Goal: Information Seeking & Learning: Learn about a topic

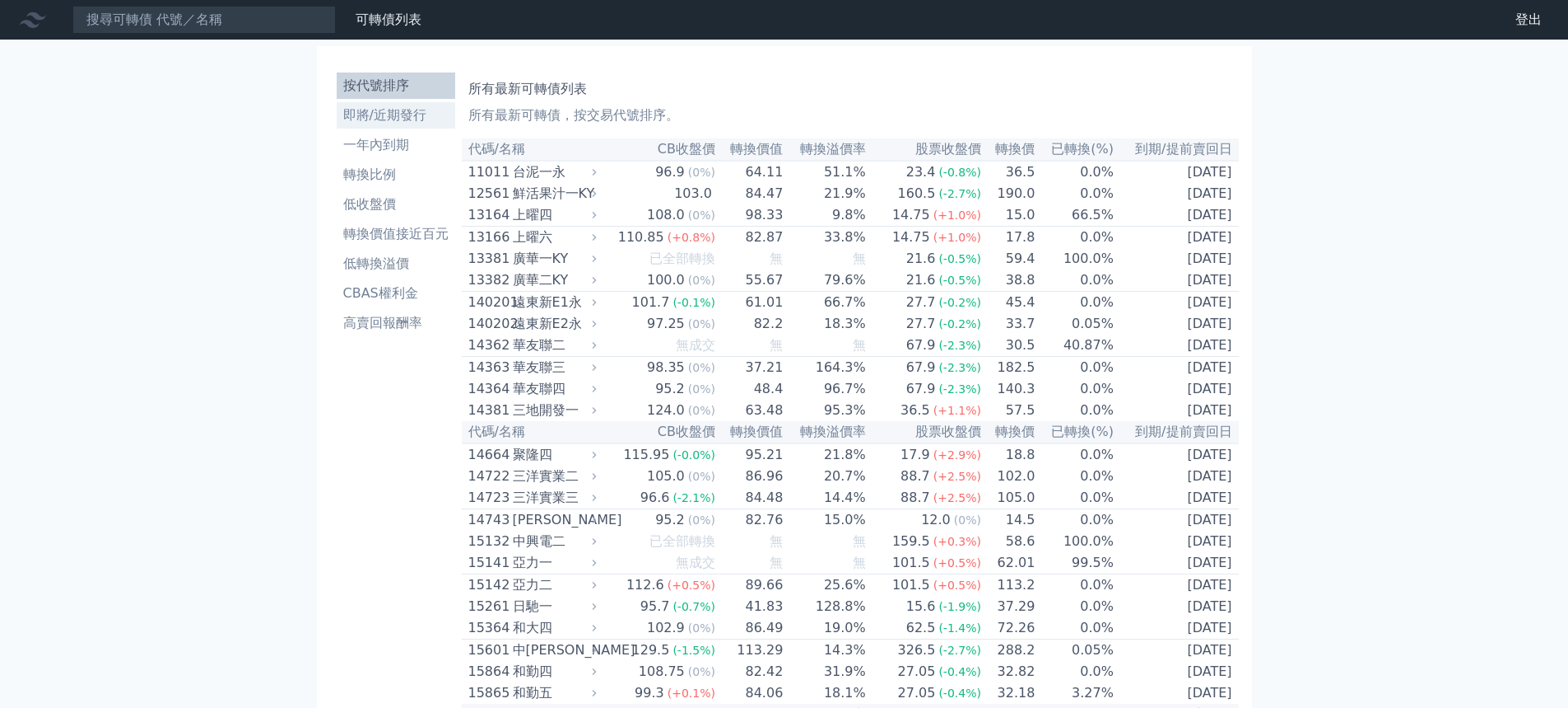
click at [387, 121] on li "即將/近期發行" at bounding box center [396, 115] width 119 height 19
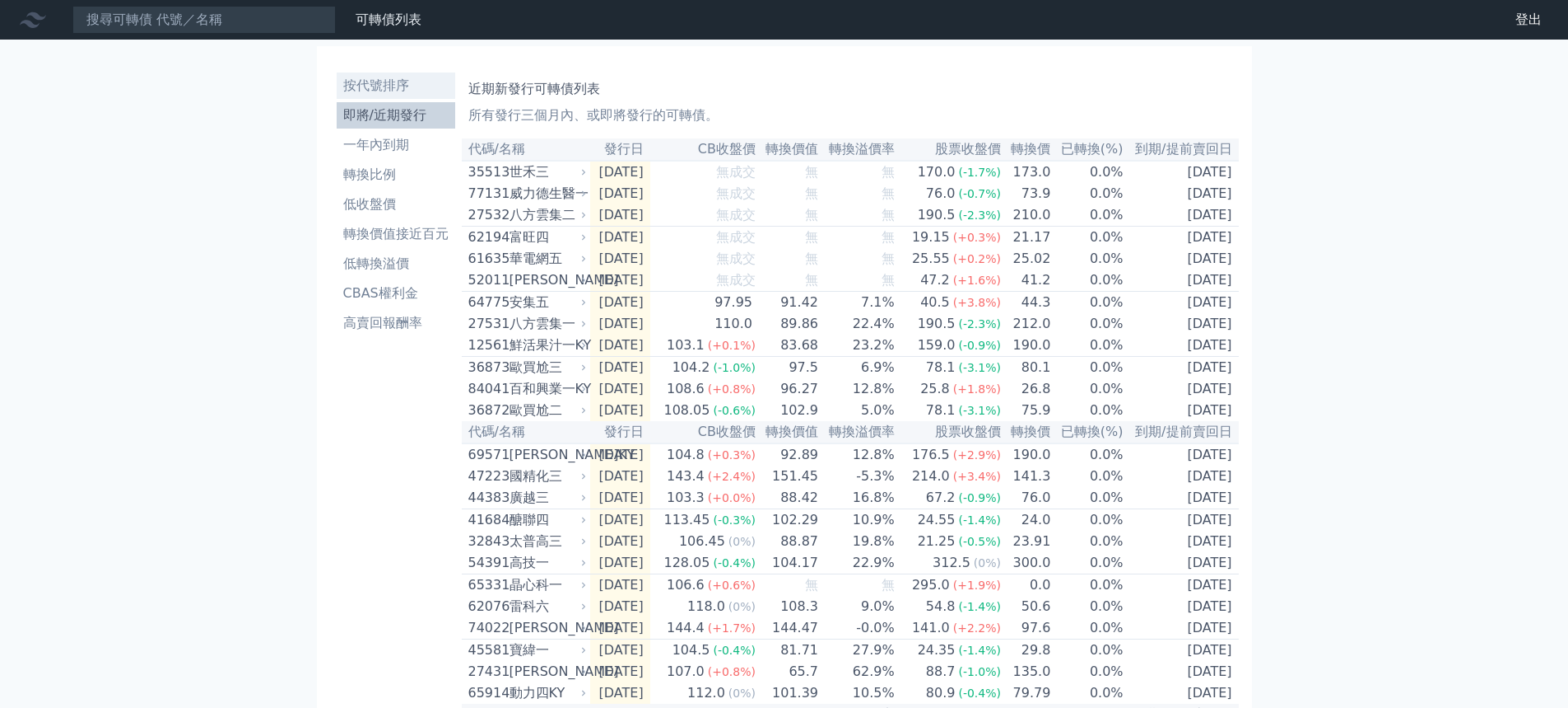
click at [383, 91] on li "按代號排序" at bounding box center [396, 86] width 119 height 19
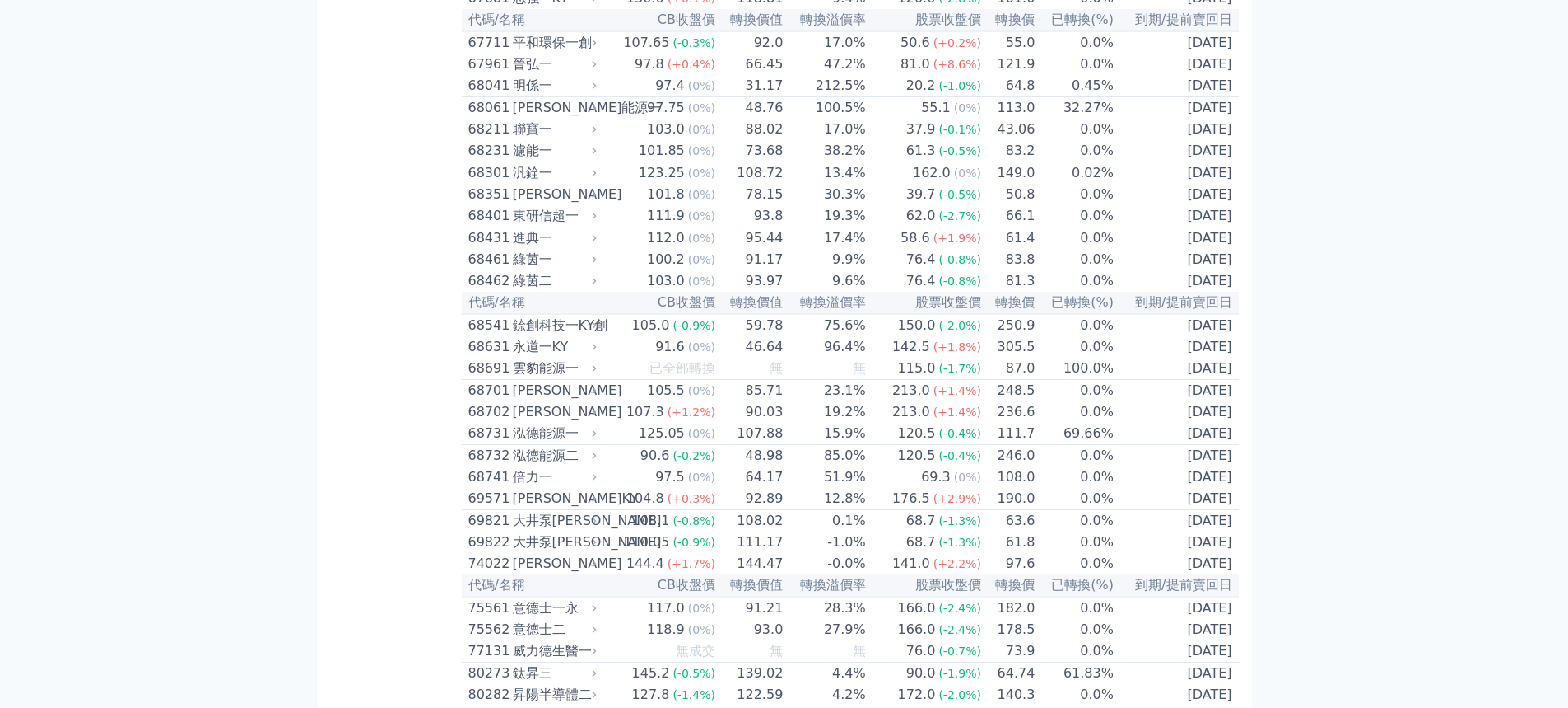
drag, startPoint x: 1575, startPoint y: 35, endPoint x: 1489, endPoint y: 513, distance: 485.7
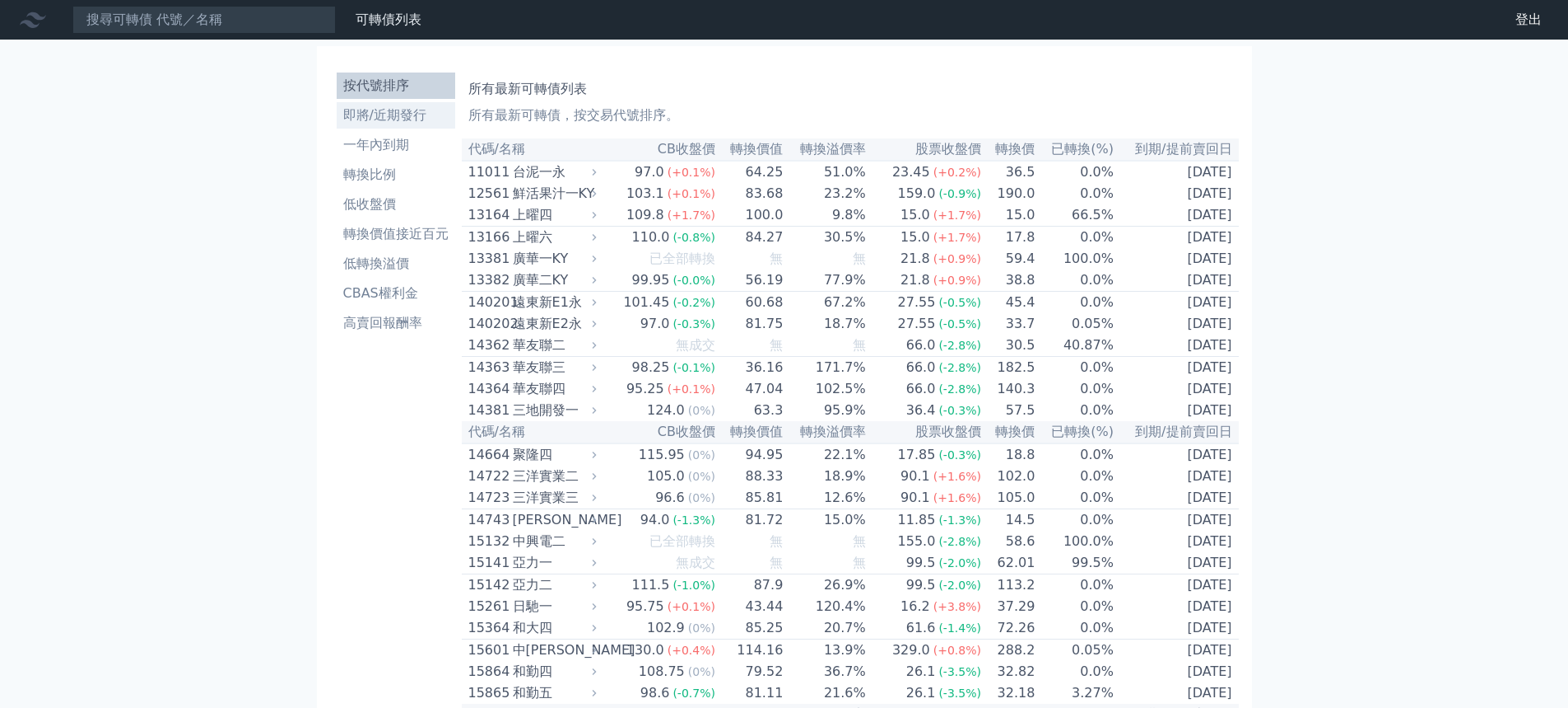
click at [380, 120] on li "即將/近期發行" at bounding box center [396, 115] width 119 height 19
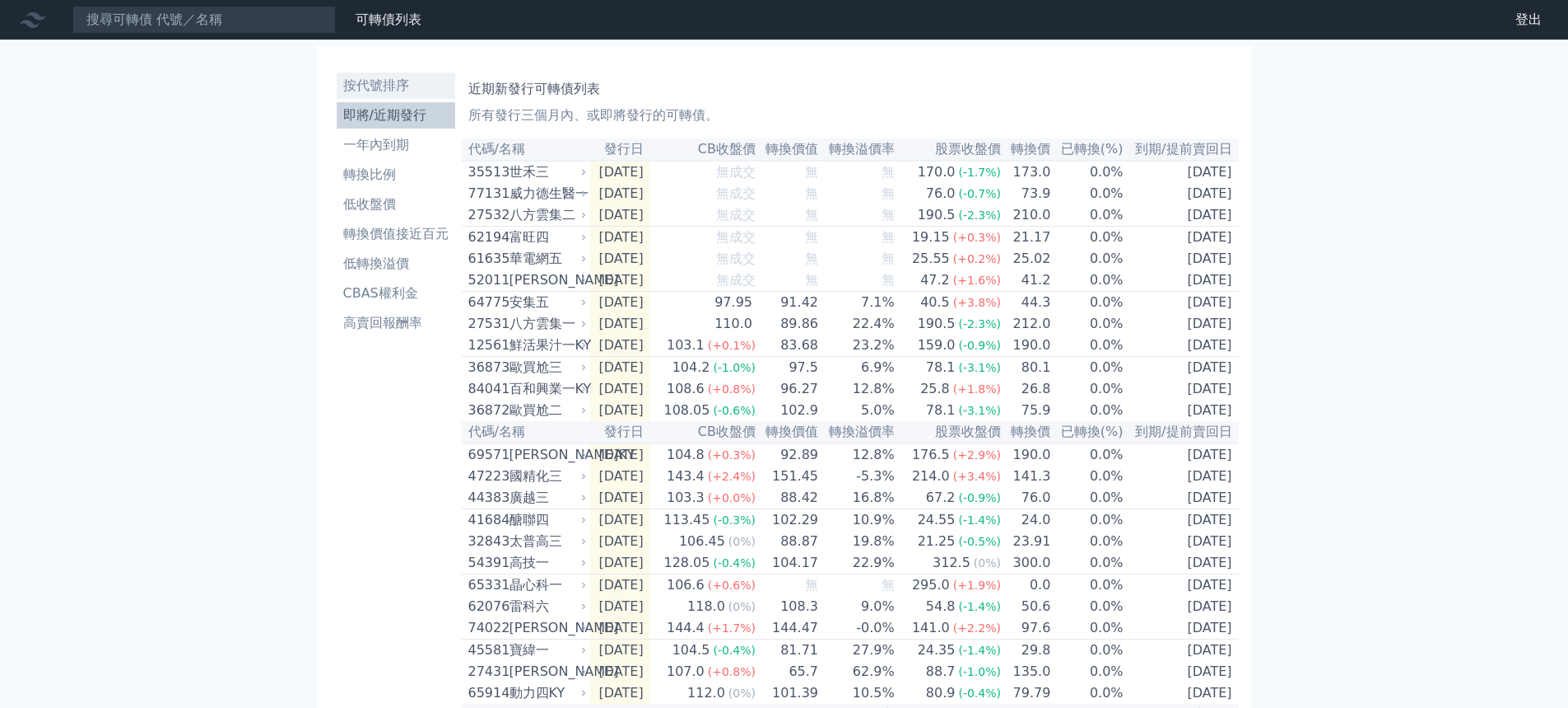
click at [351, 78] on li "按代號排序" at bounding box center [396, 86] width 119 height 19
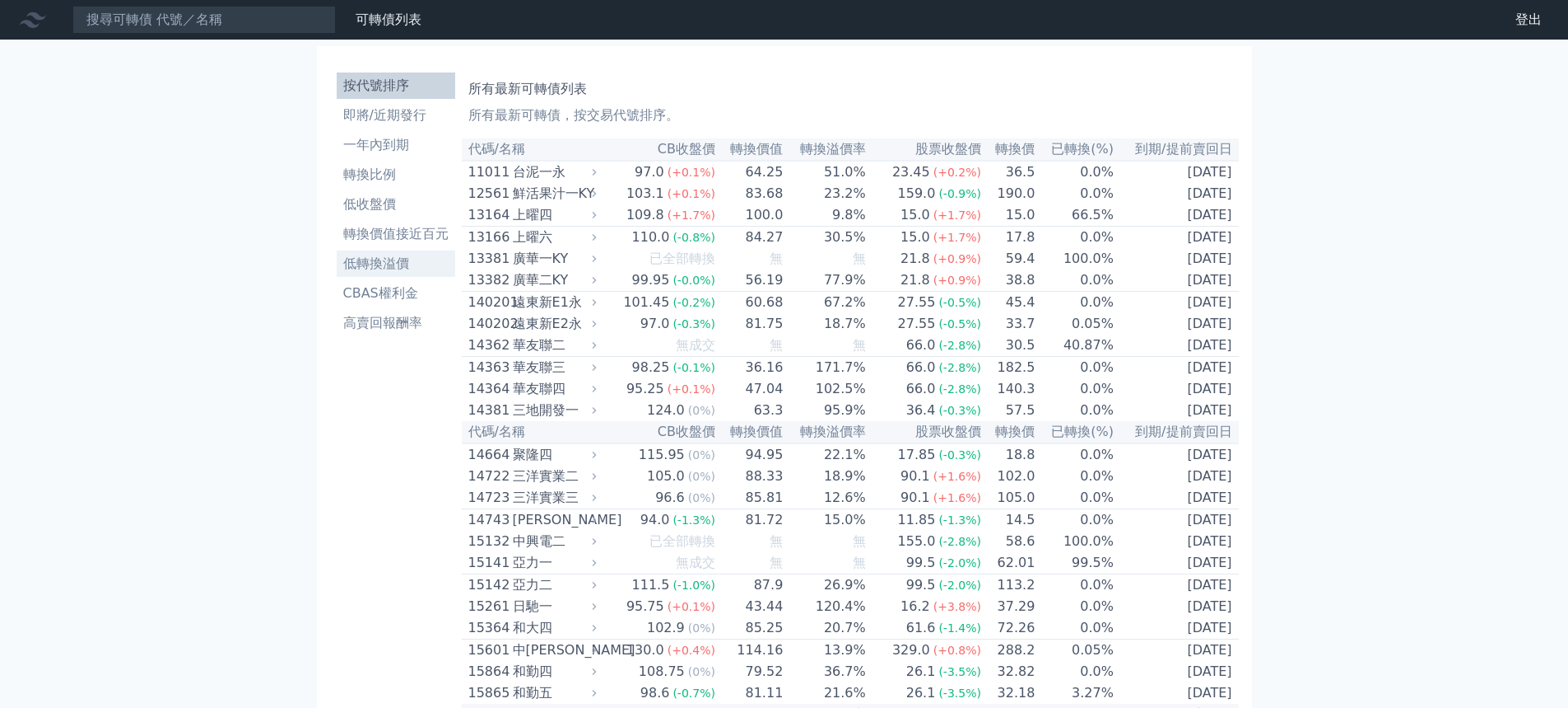
click at [379, 270] on li "低轉換溢價" at bounding box center [396, 264] width 119 height 19
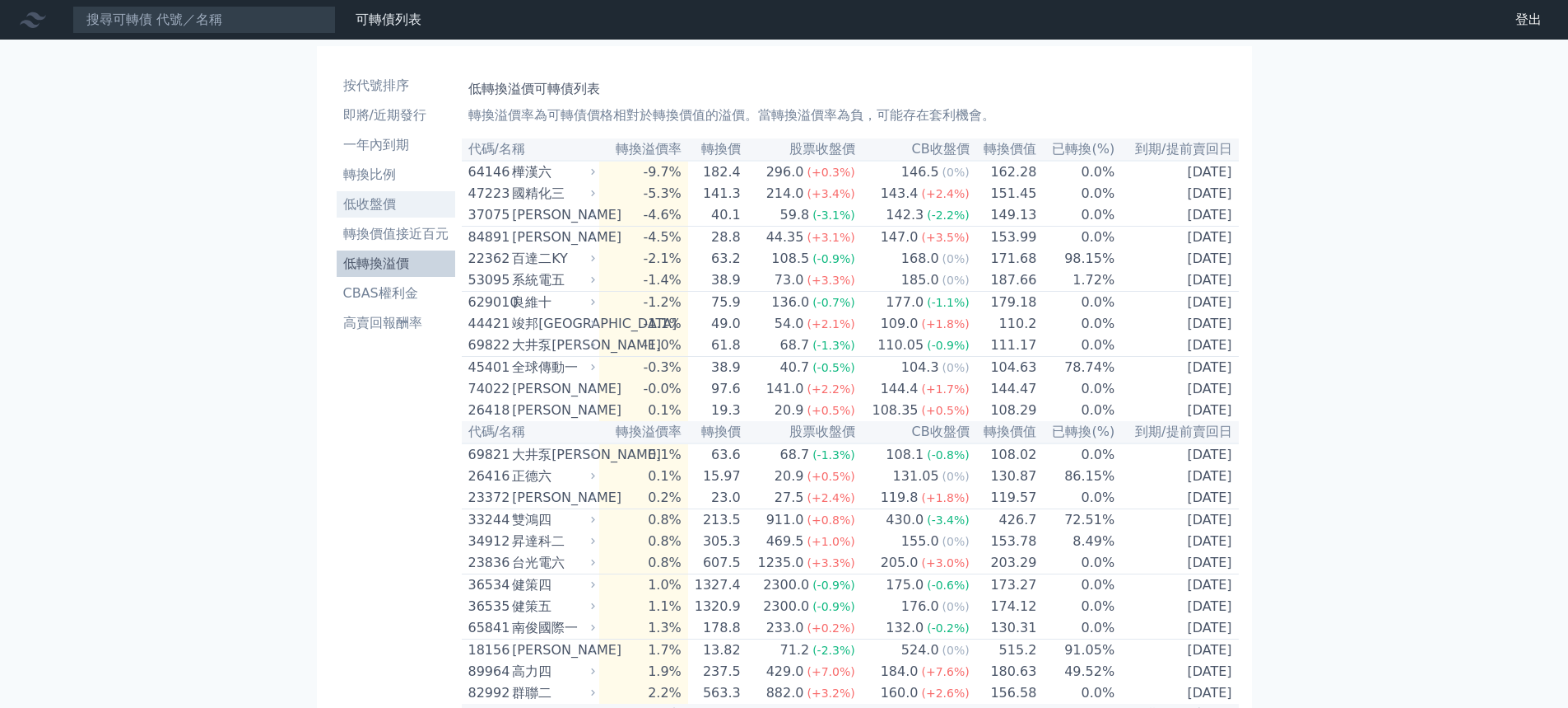
click at [379, 204] on li "低收盤價" at bounding box center [396, 204] width 119 height 19
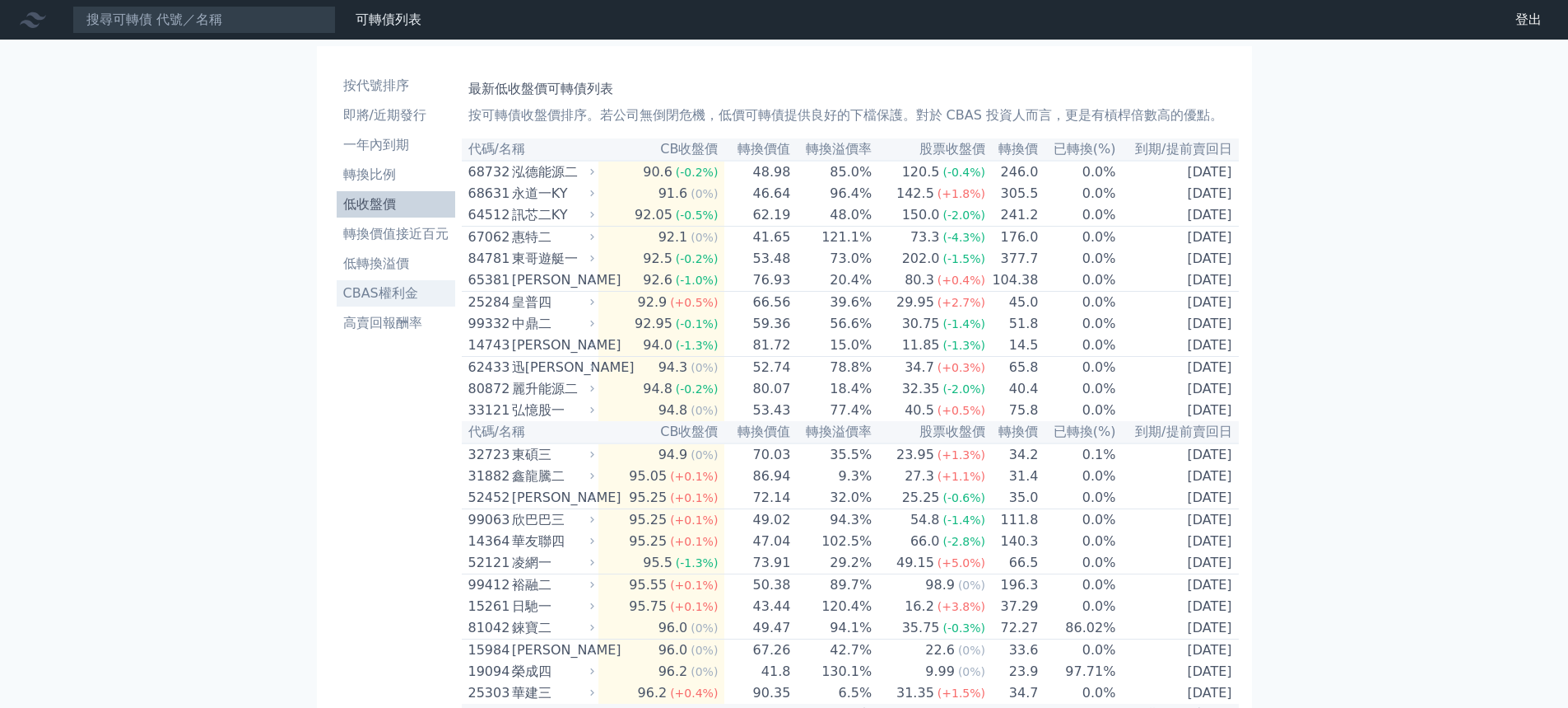
click at [405, 294] on li "CBAS權利金" at bounding box center [396, 293] width 119 height 19
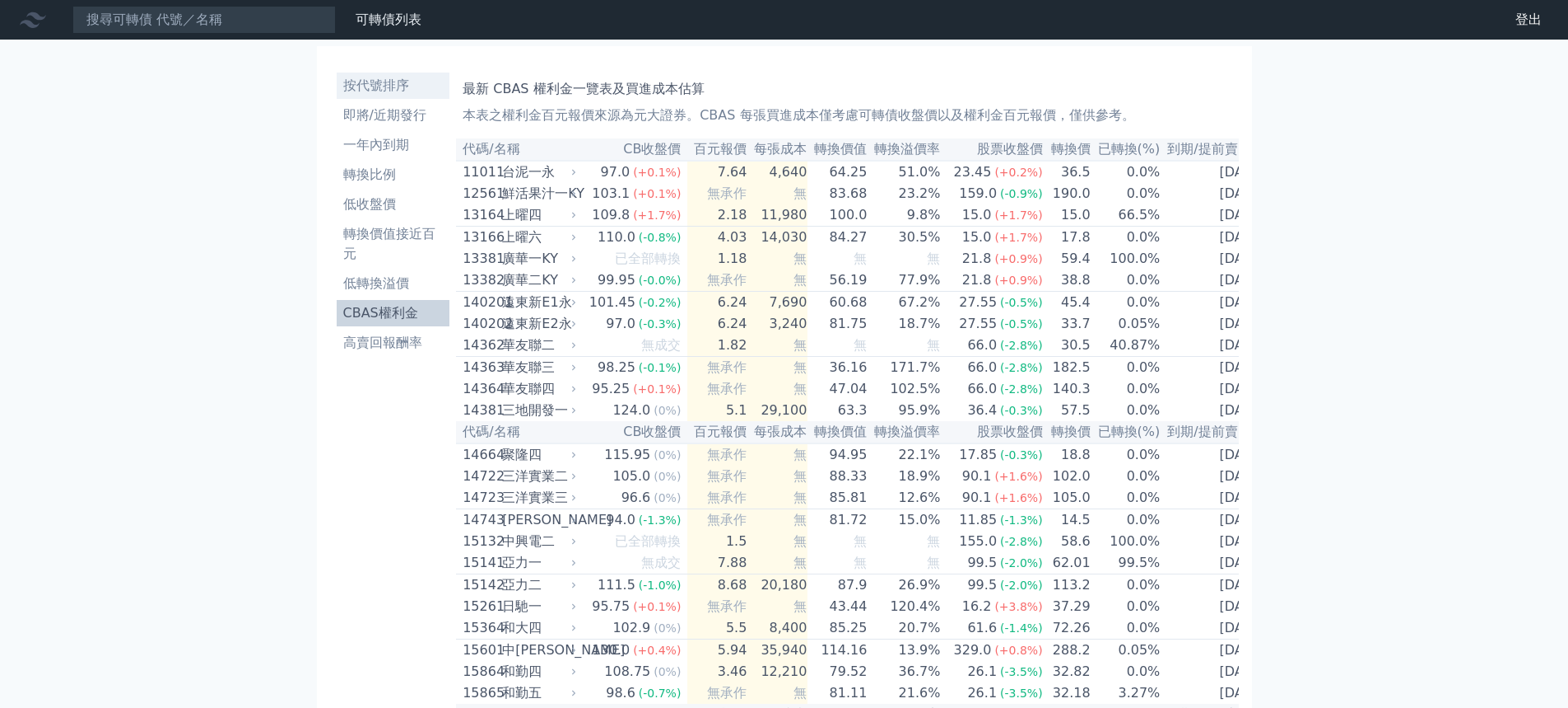
click at [385, 86] on li "按代號排序" at bounding box center [393, 86] width 114 height 19
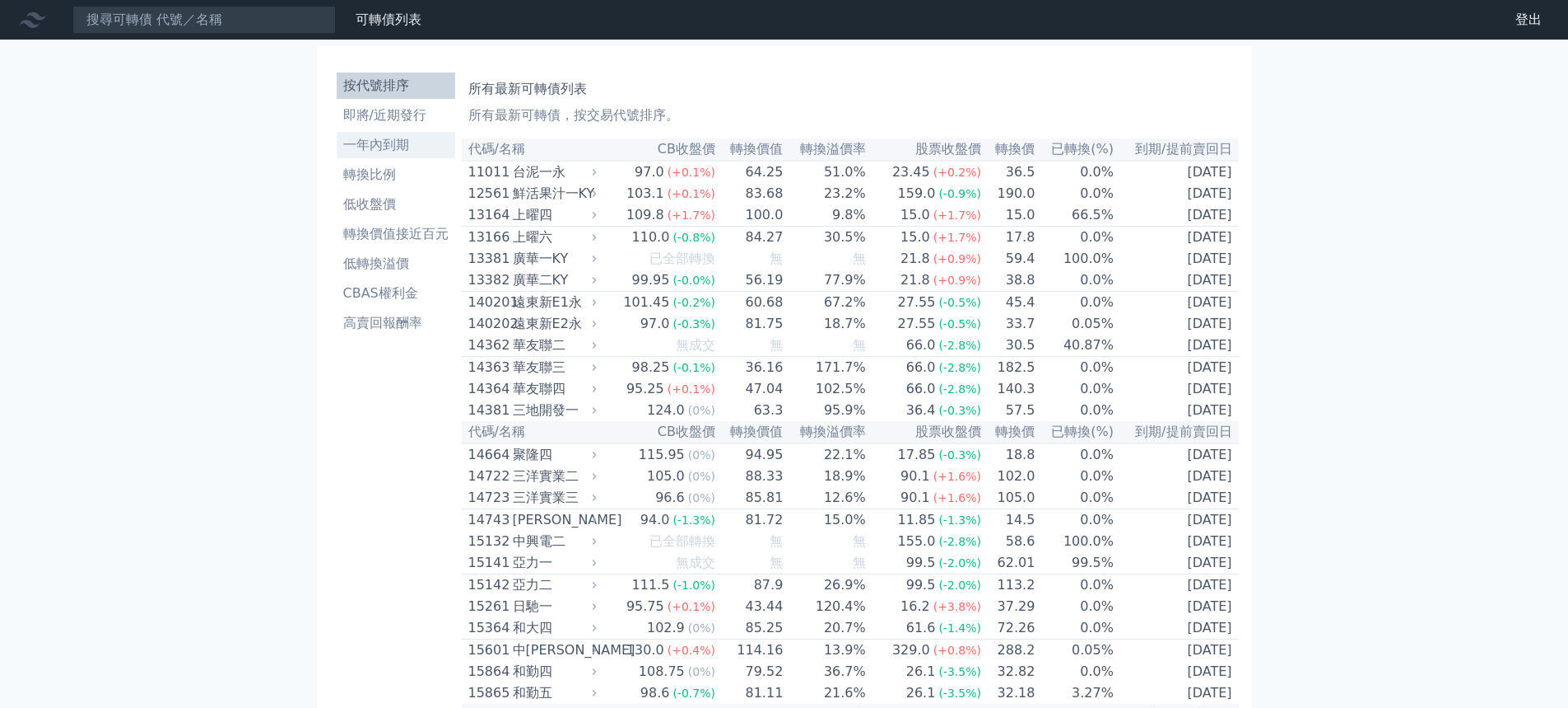
click at [385, 138] on li "一年內到期" at bounding box center [396, 145] width 119 height 19
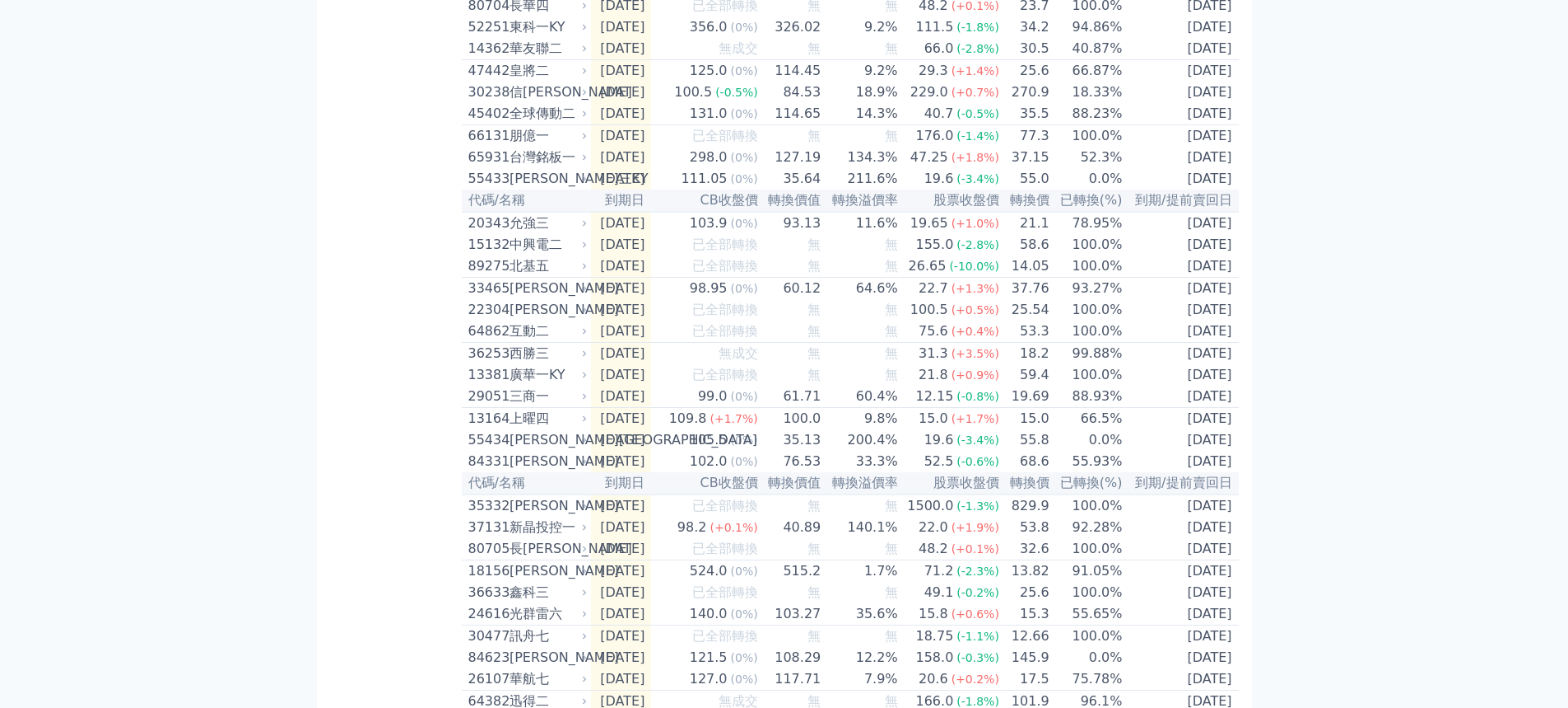
scroll to position [824, 0]
